Goal: Task Accomplishment & Management: Use online tool/utility

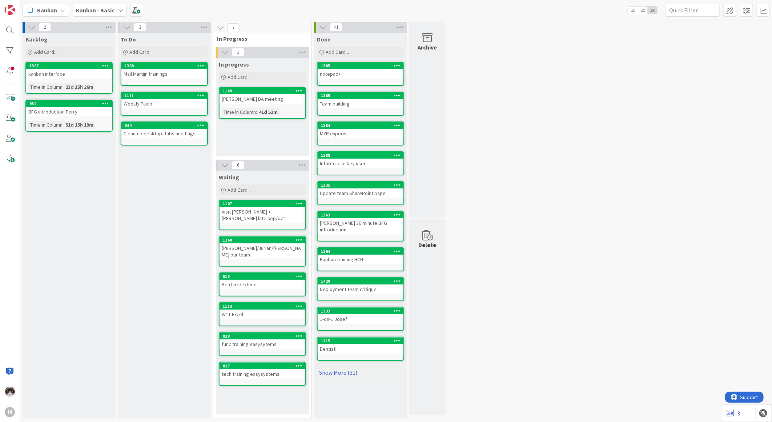
click at [255, 183] on div "Waiting Add Card..." at bounding box center [262, 183] width 93 height 26
click at [256, 187] on div "Add Card..." at bounding box center [262, 189] width 87 height 11
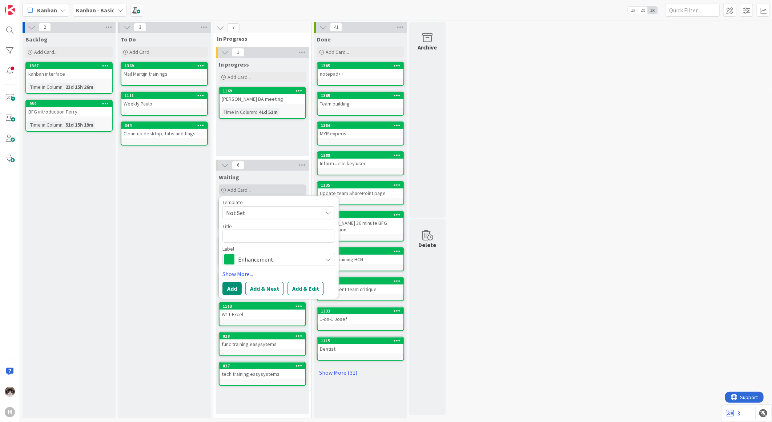
type textarea "x"
type textarea "C"
type textarea "x"
type textarea "Ca"
type textarea "x"
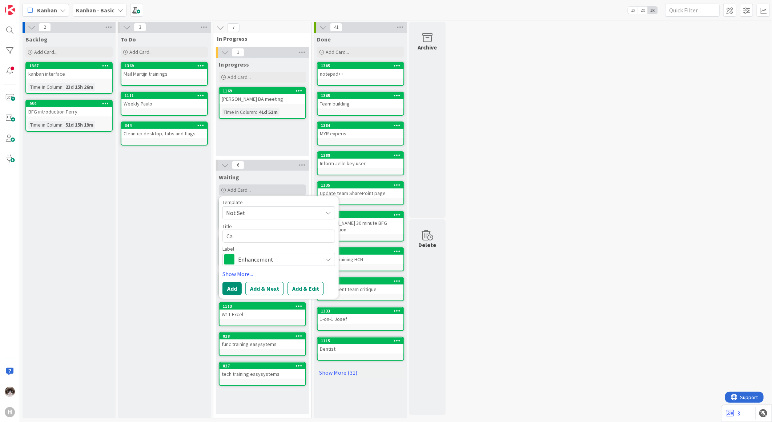
type textarea "Cap"
type textarea "x"
type textarea "Capa"
type textarea "x"
type textarea "Capac"
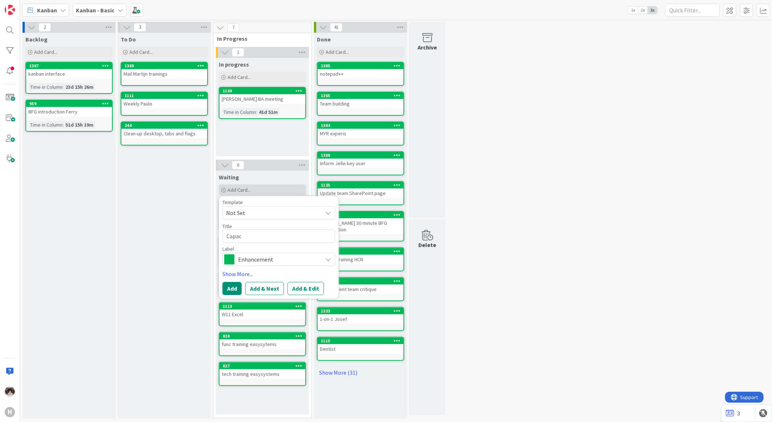
type textarea "x"
type textarea "Capaci"
type textarea "x"
type textarea "Capacit"
type textarea "x"
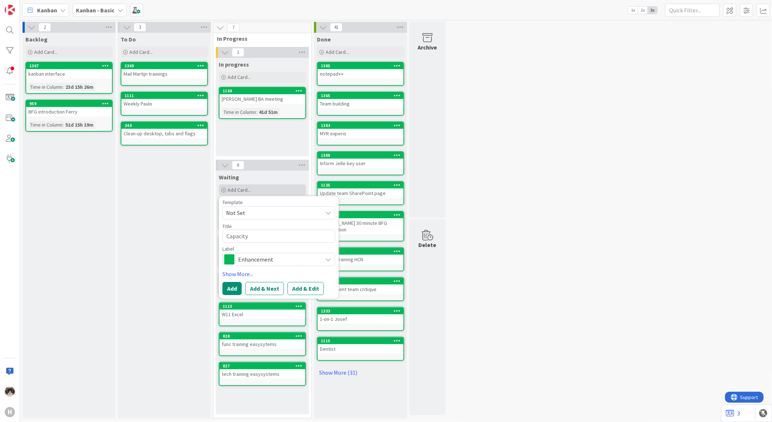
type textarea "Capacity"
type textarea "x"
type textarea "Capacity i"
type textarea "x"
type textarea "Capacity is"
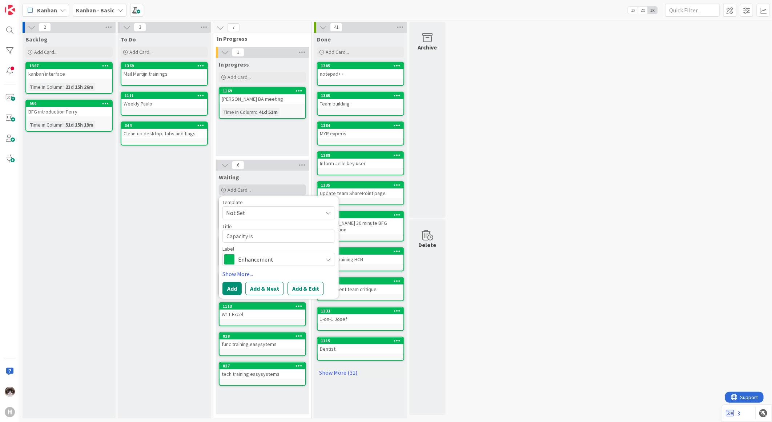
type textarea "x"
type textarea "Capacity iss"
type textarea "x"
type textarea "Capacity issu"
type textarea "x"
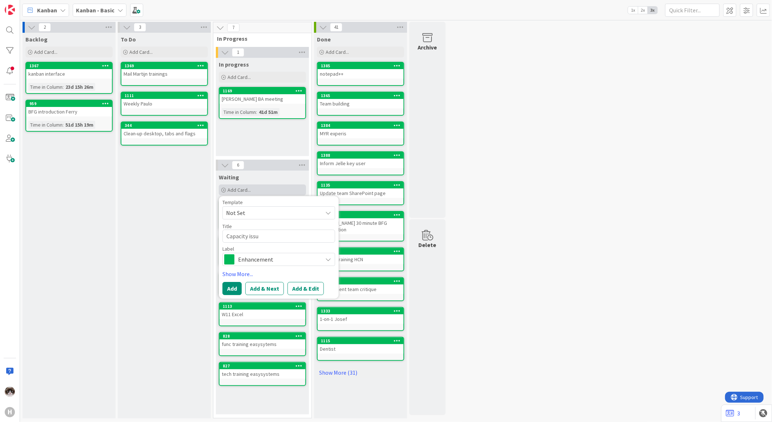
type textarea "Capacity issue"
type textarea "x"
type textarea "Capacity issue"
type textarea "x"
type textarea "Capacity issue E"
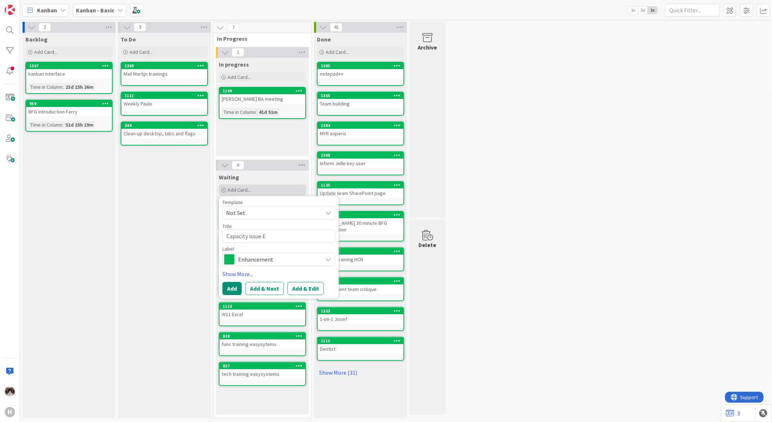
type textarea "x"
type textarea "Capacity issue Ea"
type textarea "x"
type textarea "Capacity issue Eas"
type textarea "x"
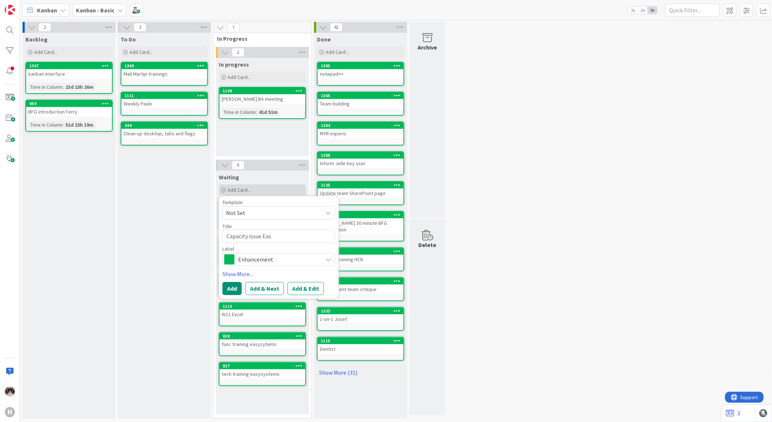
type textarea "Capacity issue Easy"
type textarea "x"
type textarea "Capacity issue Easys"
type textarea "x"
type textarea "Capacity issue Easysys"
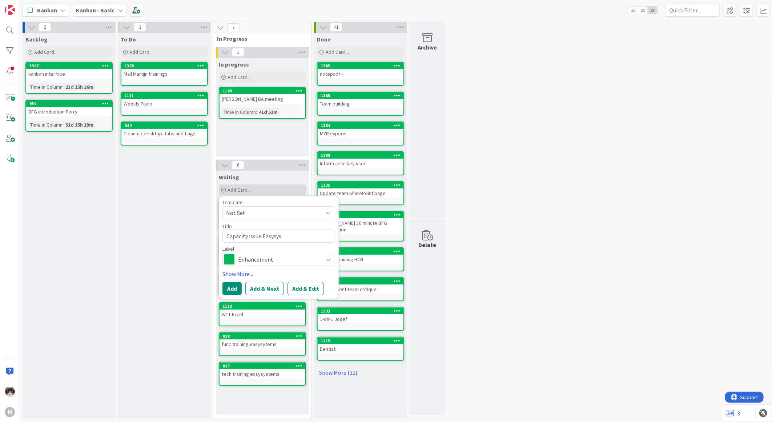
type textarea "x"
type textarea "Capacity issue Easysyst"
type textarea "x"
type textarea "Capacity issue Easysyste"
type textarea "x"
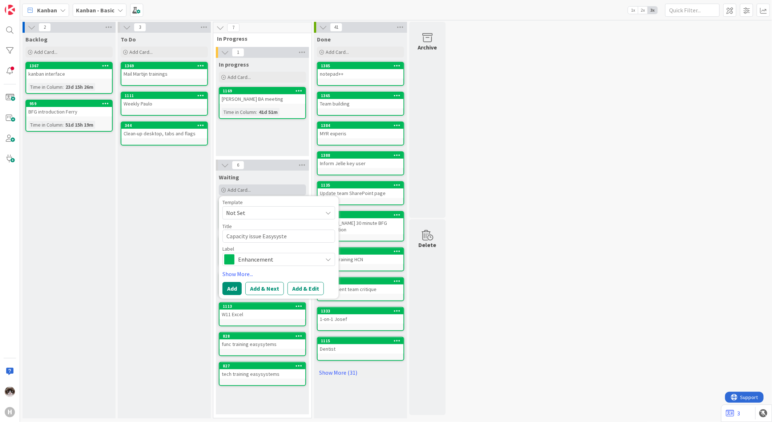
type textarea "Capacity issue Easysystem"
type textarea "x"
type textarea "Capacity issue Easysystems"
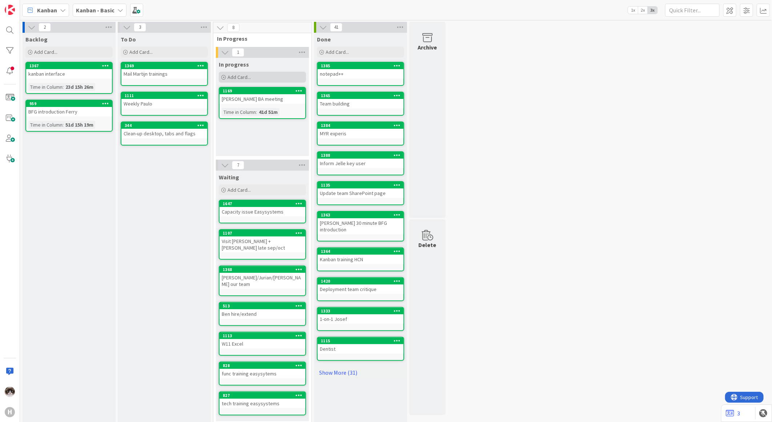
click at [238, 79] on span "Add Card..." at bounding box center [239, 77] width 23 height 7
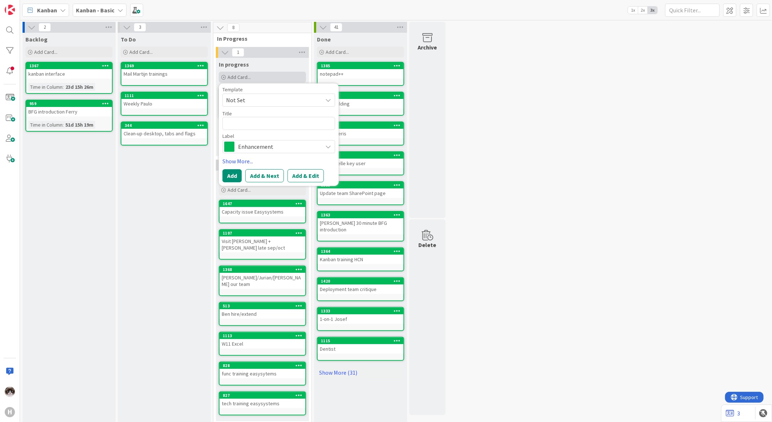
type textarea "x"
type textarea "T"
type textarea "x"
type textarea "Tr"
type textarea "x"
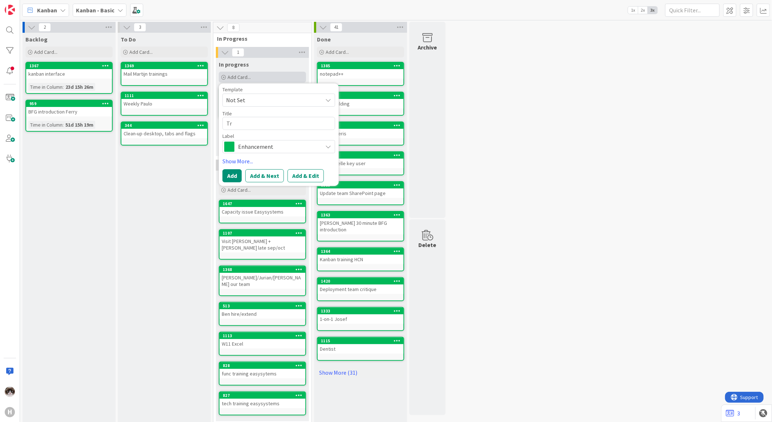
type textarea "Tra"
type textarea "x"
type textarea "[PERSON_NAME]"
type textarea "x"
type textarea "Trans"
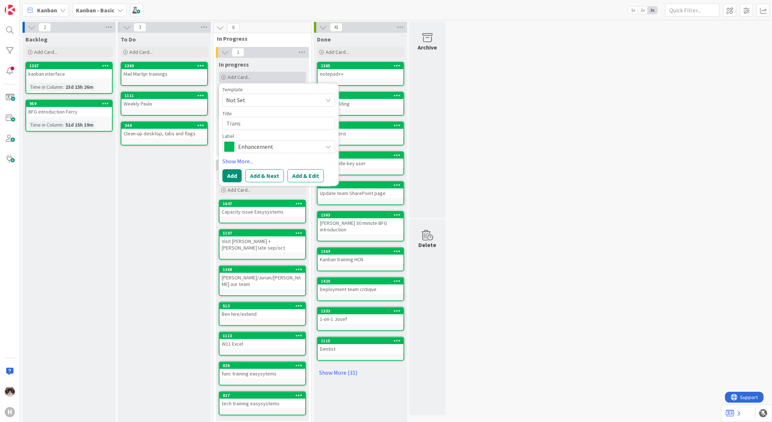
type textarea "x"
type textarea "Transl"
type textarea "x"
type textarea "Transla"
type textarea "x"
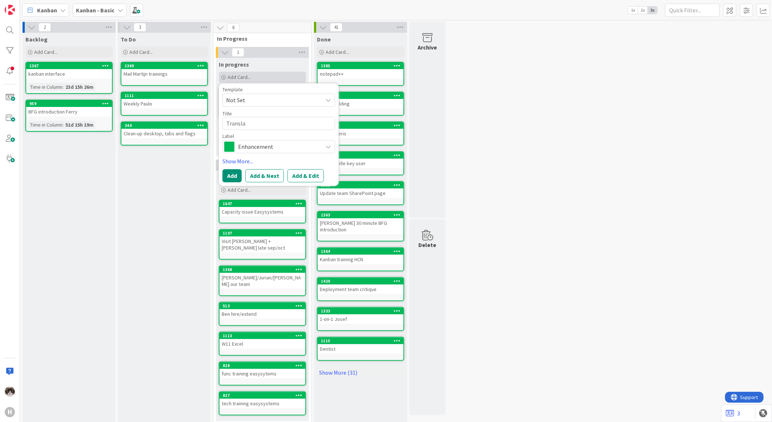
type textarea "Translat"
type textarea "x"
type textarea "Translati"
type textarea "x"
type textarea "Translatio"
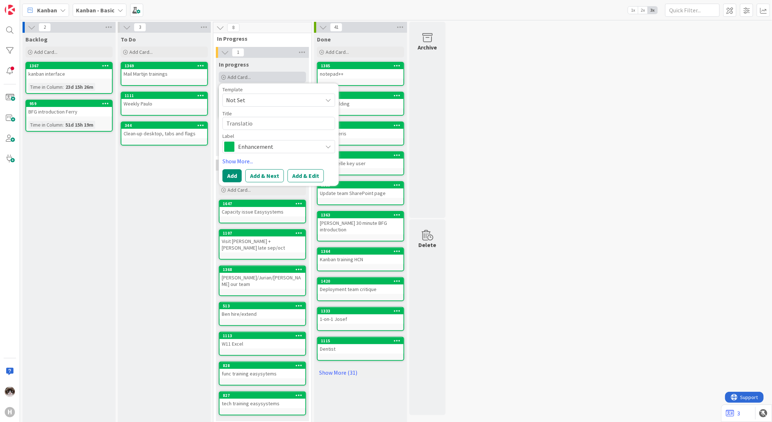
type textarea "x"
type textarea "Translation"
type textarea "x"
type textarea "Translation!"
click at [239, 172] on button "Add" at bounding box center [231, 175] width 19 height 13
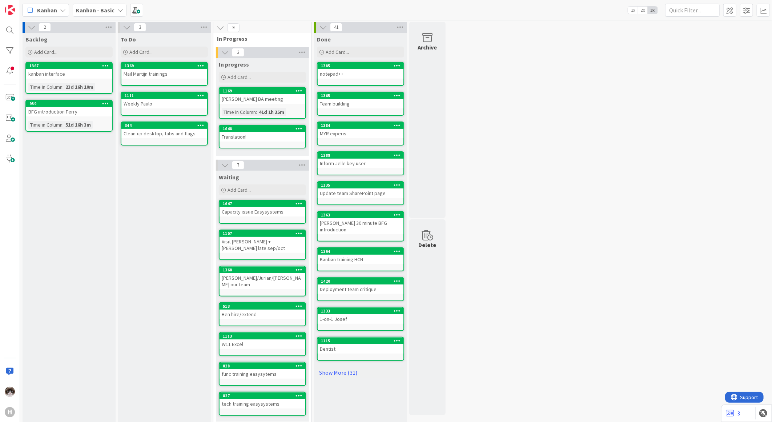
click at [535, 177] on div "2 Backlog Add Card... 1367 kanban interface Time in [GEOGRAPHIC_DATA] : 23d 16h…" at bounding box center [395, 225] width 749 height 407
